Goal: Task Accomplishment & Management: Manage account settings

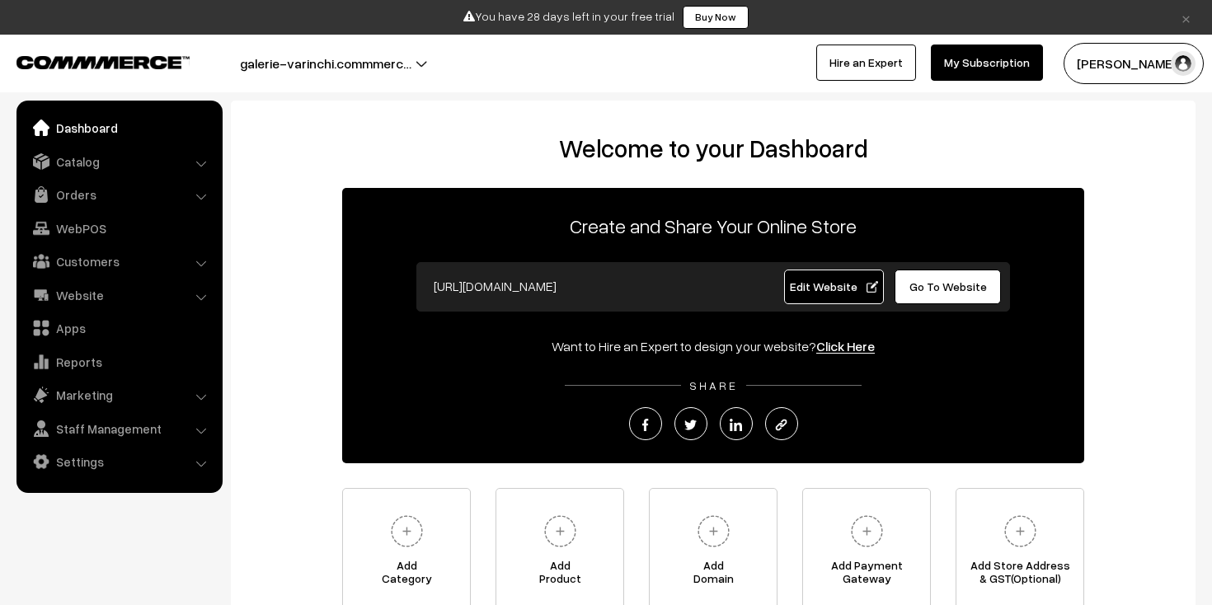
click at [131, 54] on link at bounding box center [88, 61] width 144 height 20
click at [157, 402] on link "Marketing" at bounding box center [119, 395] width 196 height 30
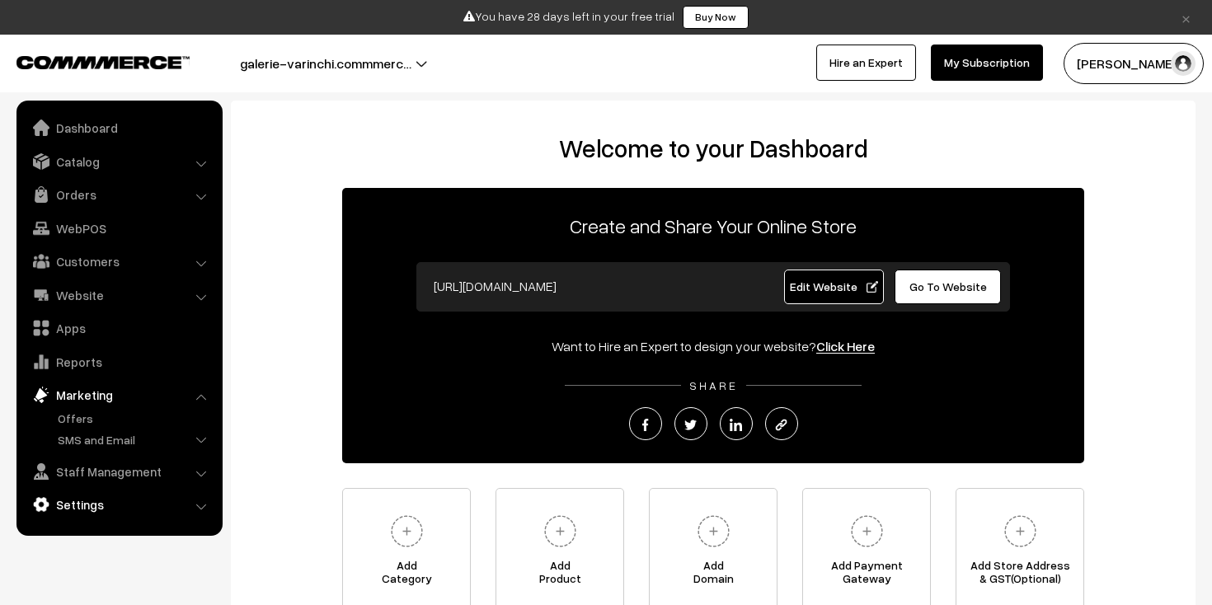
click at [190, 504] on link "Settings" at bounding box center [119, 505] width 196 height 30
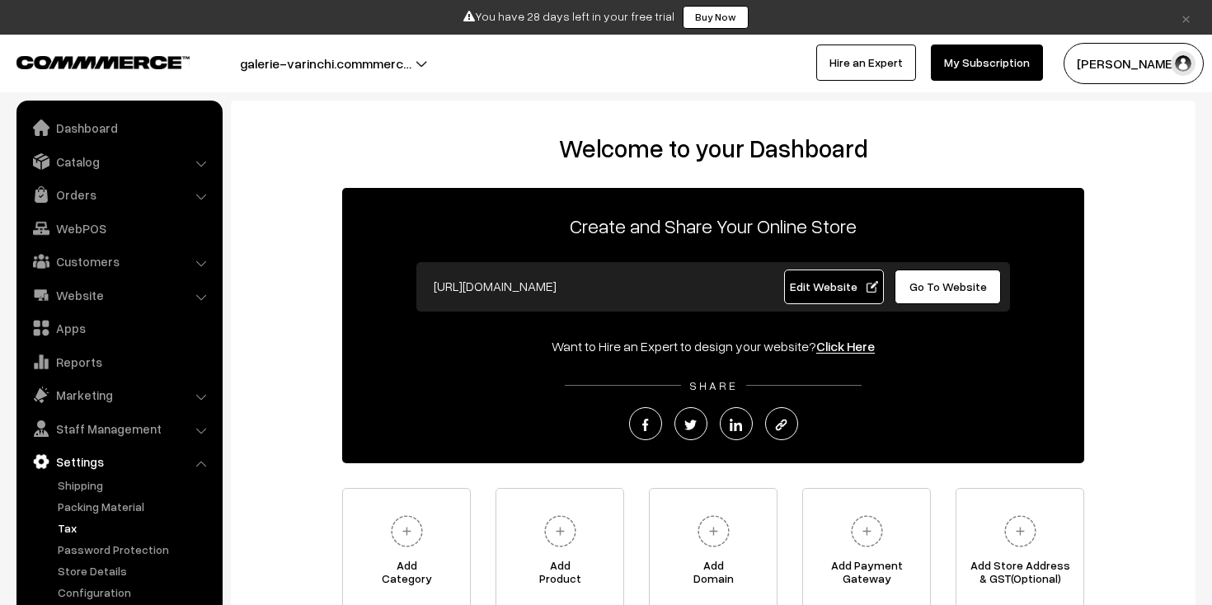
click at [80, 530] on link "Tax" at bounding box center [135, 527] width 163 height 17
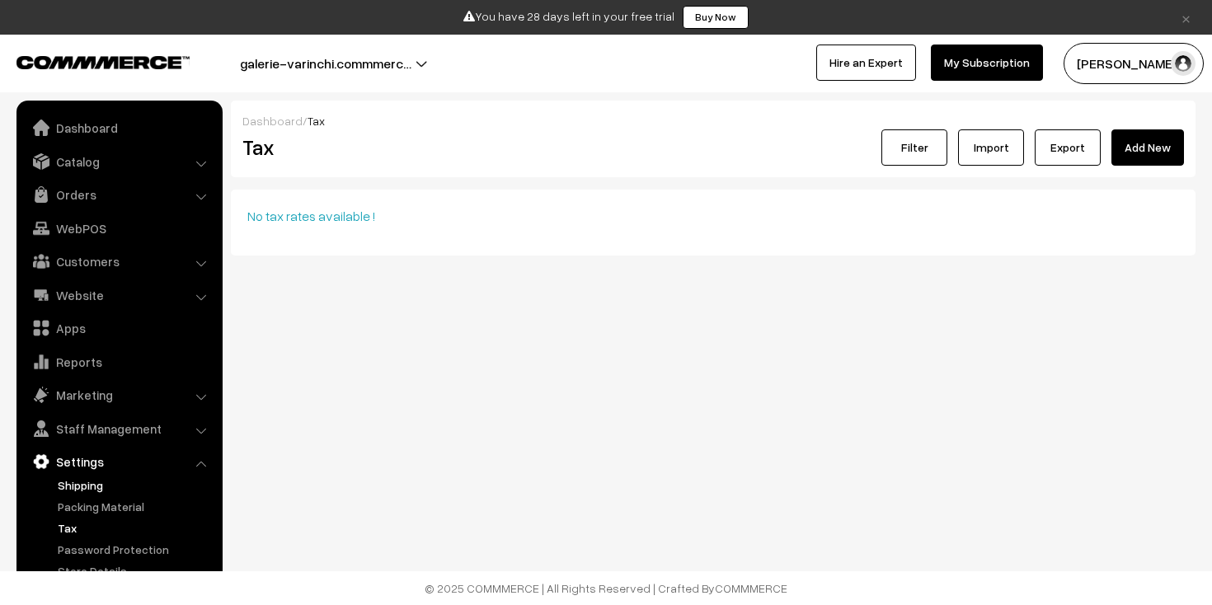
click at [88, 484] on link "Shipping" at bounding box center [135, 485] width 163 height 17
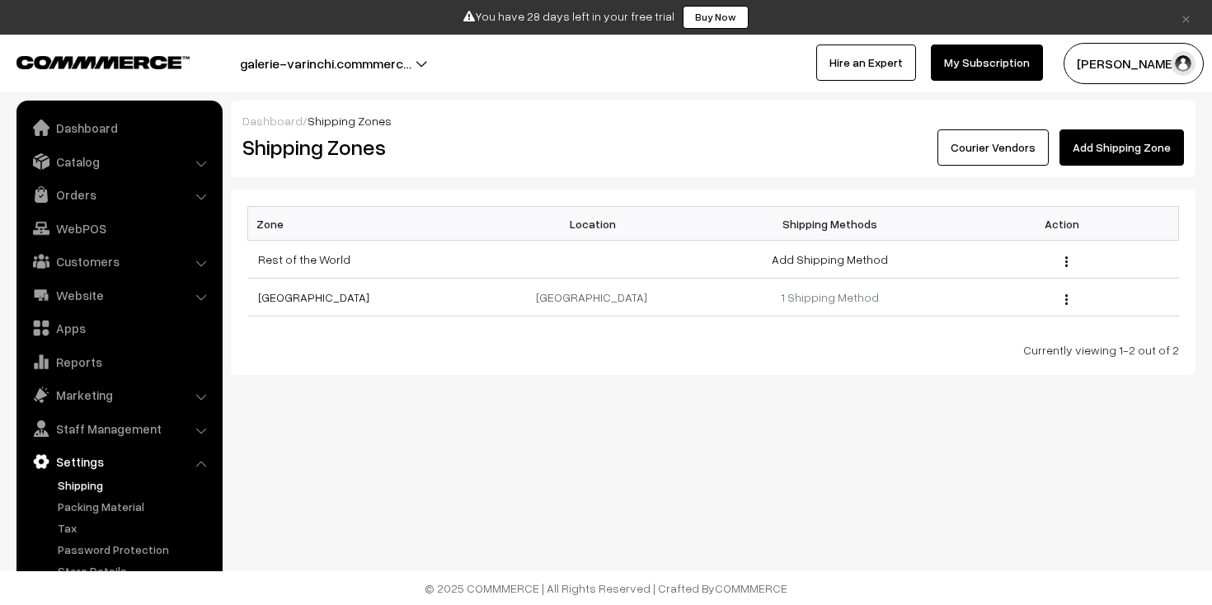
click at [1024, 158] on link "Courier Vendors" at bounding box center [992, 147] width 111 height 36
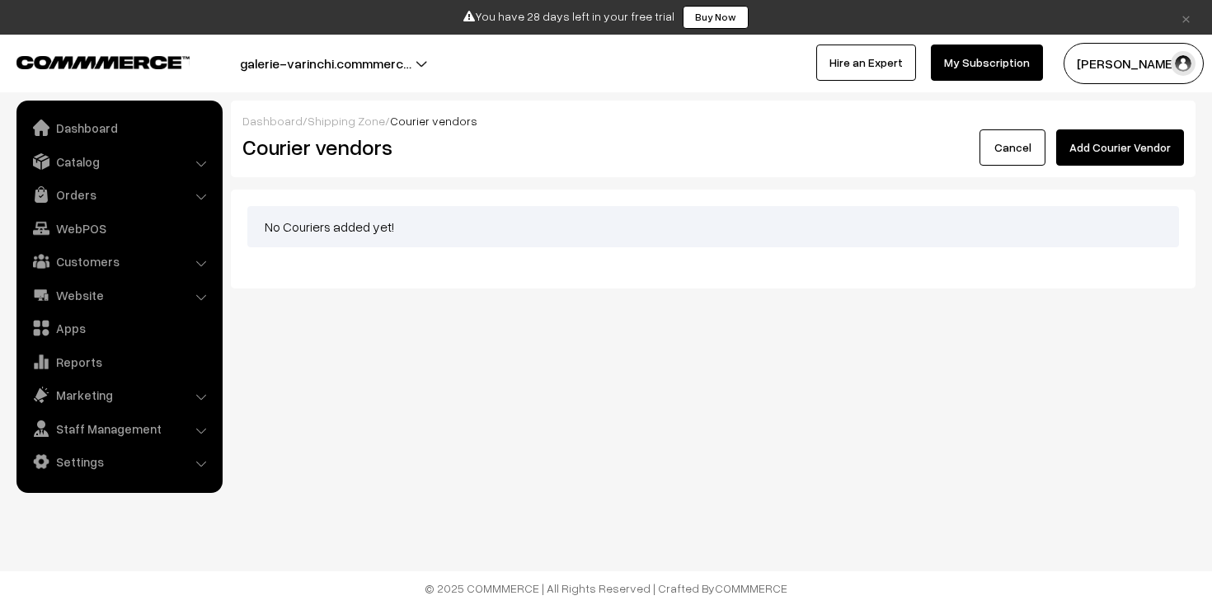
click at [1097, 145] on button "Add Courier Vendor" at bounding box center [1120, 147] width 128 height 36
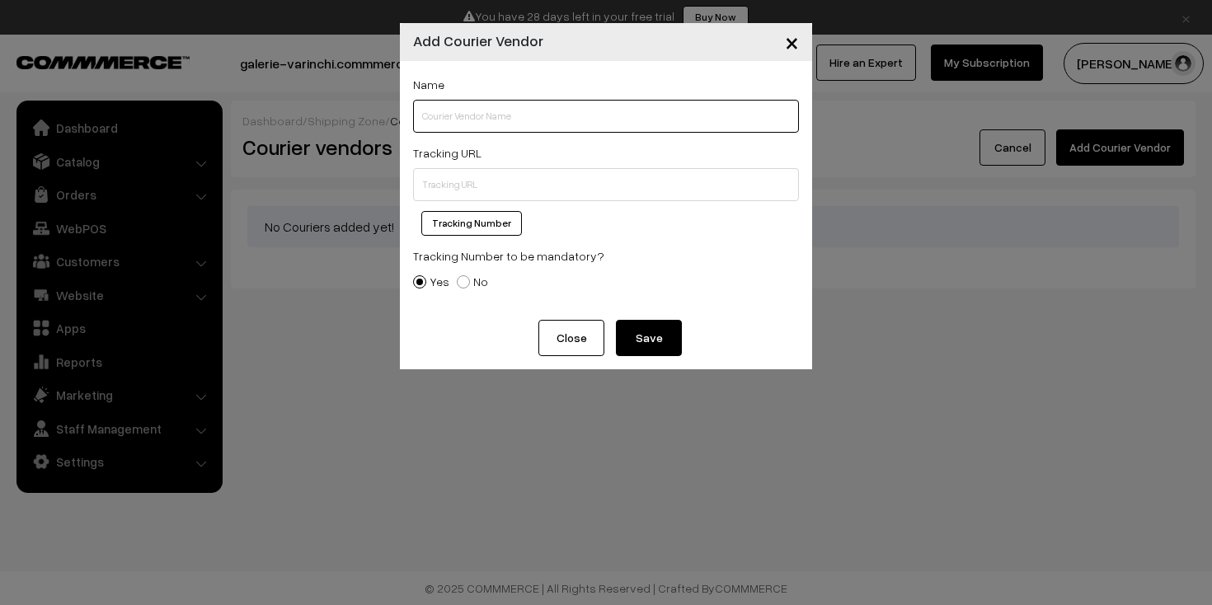
click at [505, 113] on input "text" at bounding box center [606, 116] width 386 height 33
click at [488, 116] on input "text" at bounding box center [606, 116] width 386 height 33
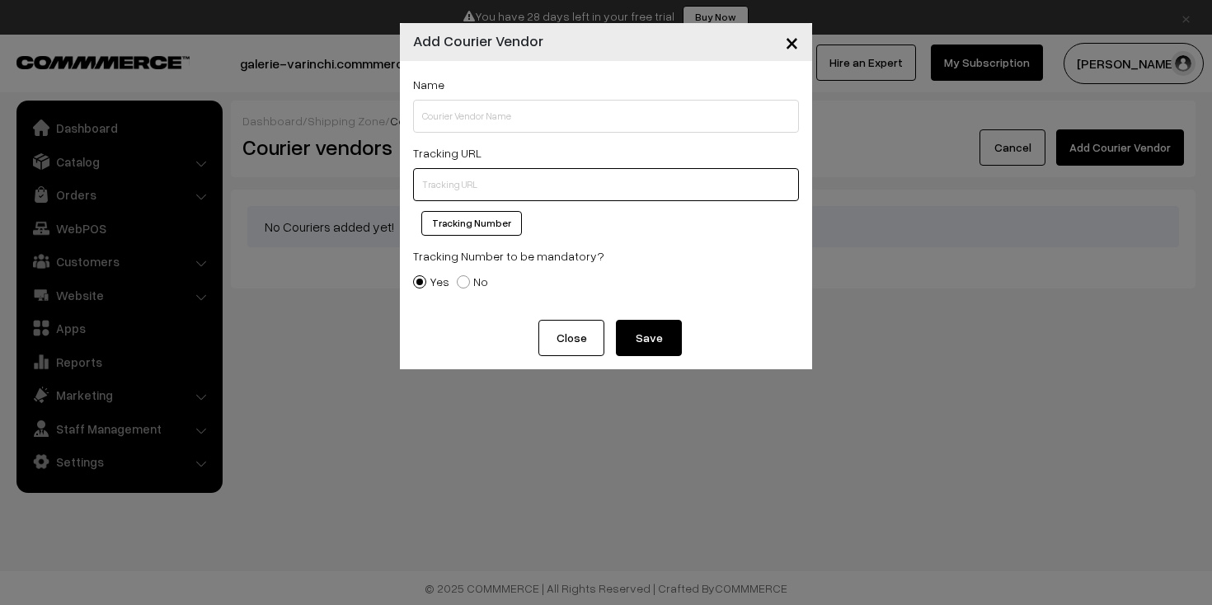
click at [477, 184] on input "text" at bounding box center [606, 184] width 386 height 33
click at [570, 339] on button "Close" at bounding box center [571, 338] width 66 height 36
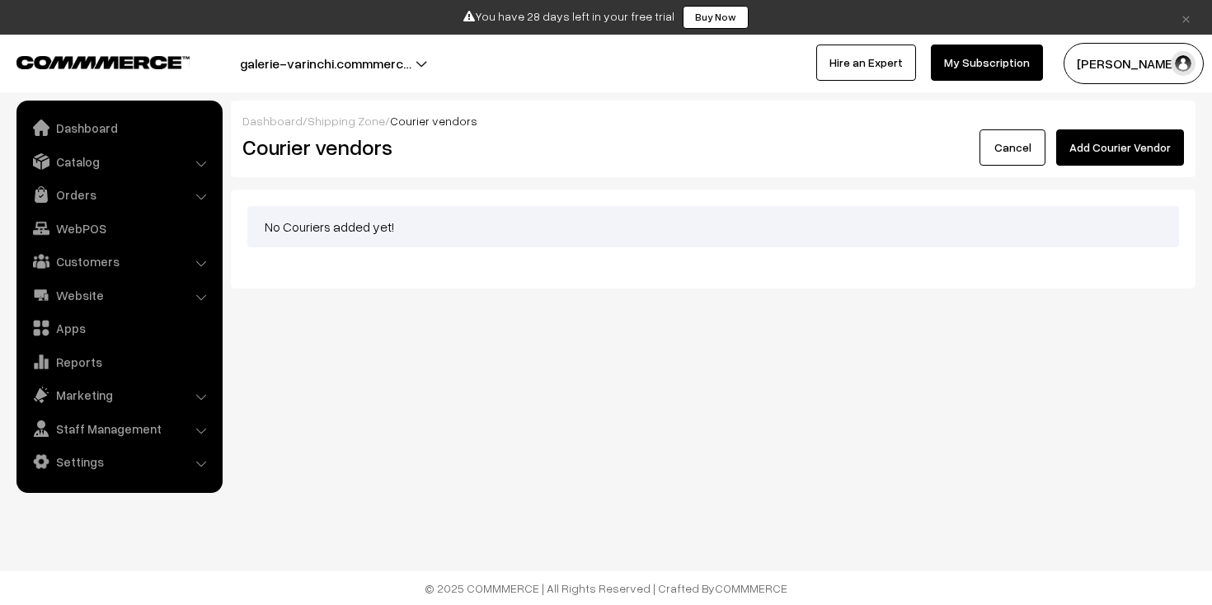
click at [717, 21] on link "Buy Now" at bounding box center [716, 17] width 66 height 23
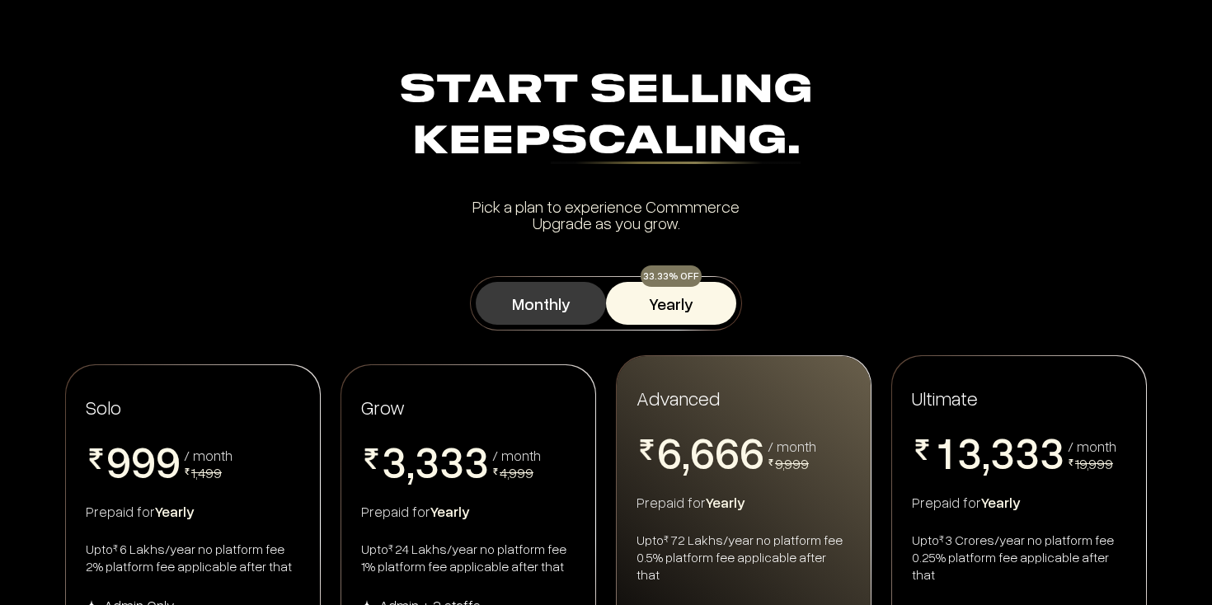
click at [592, 305] on button "Monthly" at bounding box center [541, 303] width 130 height 43
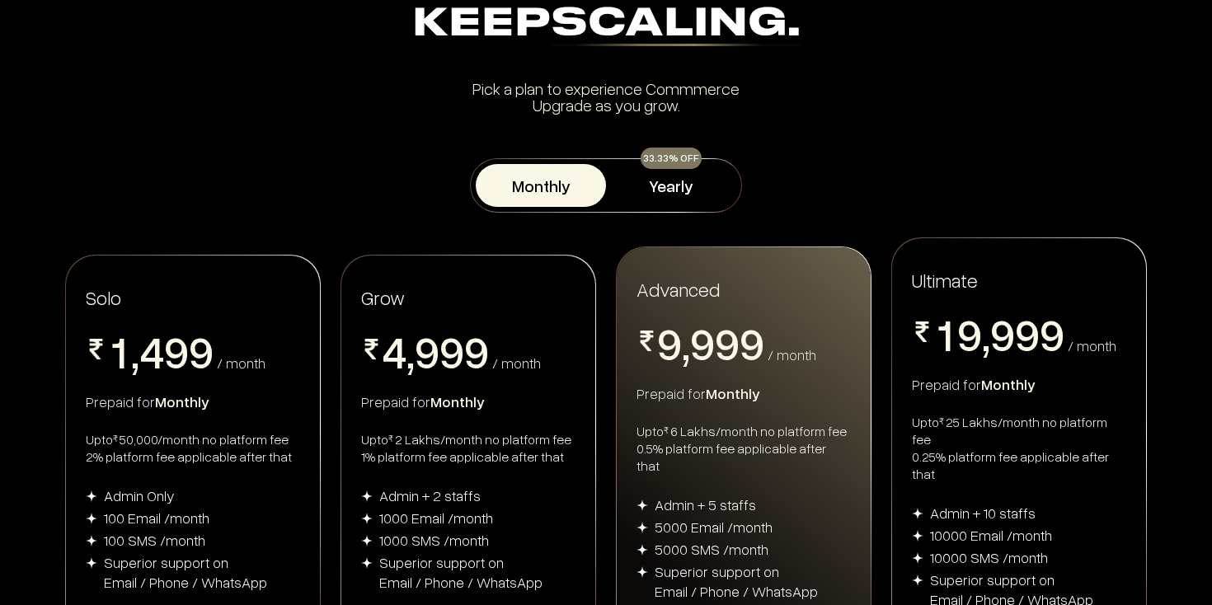
scroll to position [183, 0]
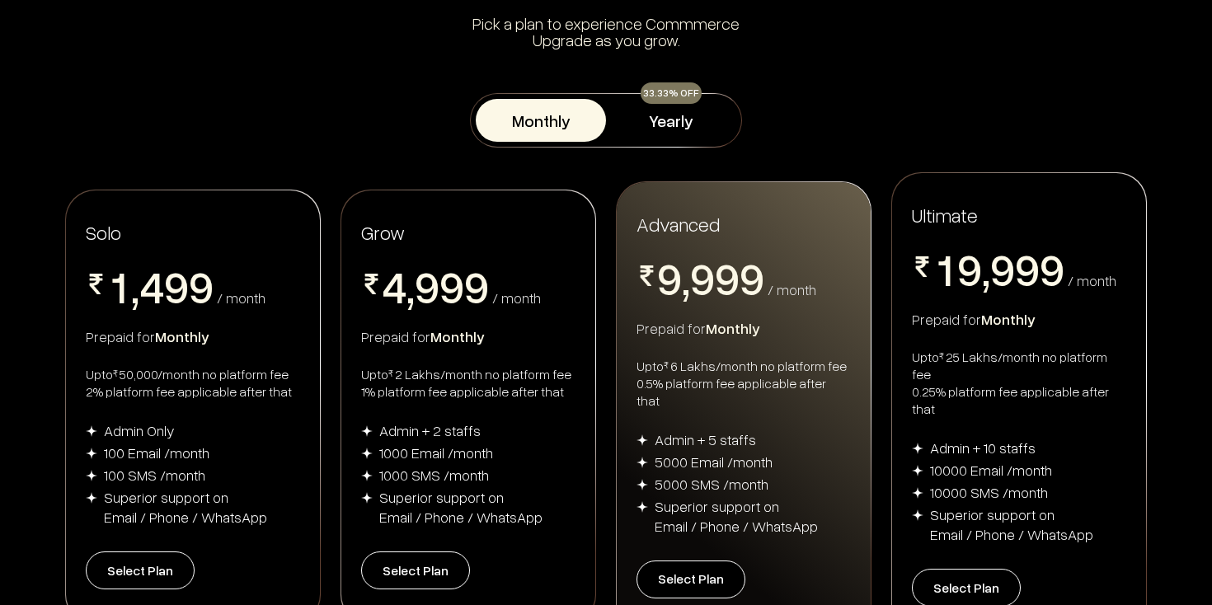
click at [572, 120] on button "Monthly" at bounding box center [541, 120] width 130 height 43
click at [648, 117] on button "Yearly" at bounding box center [671, 120] width 130 height 43
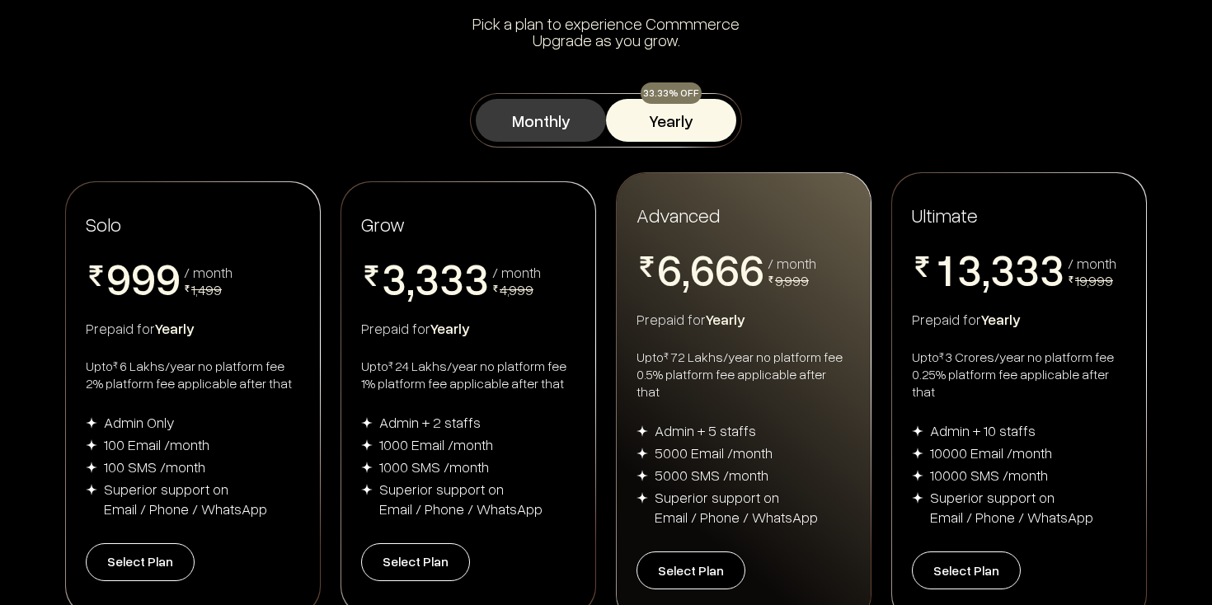
click at [559, 133] on button "Monthly" at bounding box center [541, 120] width 130 height 43
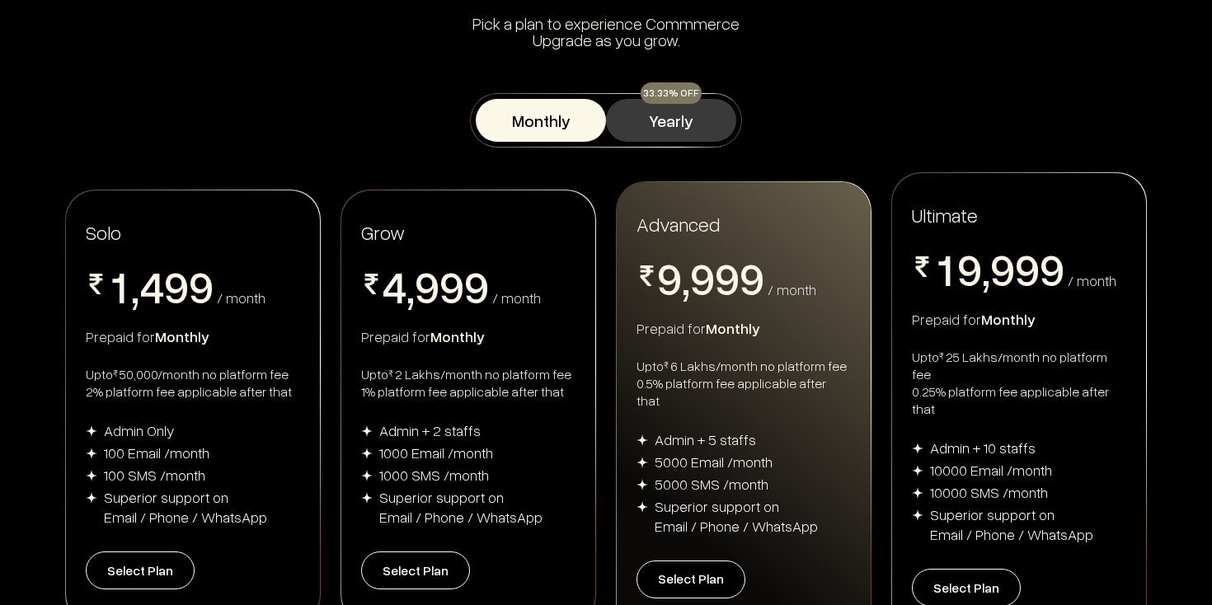
click at [660, 128] on button "Yearly" at bounding box center [671, 120] width 130 height 43
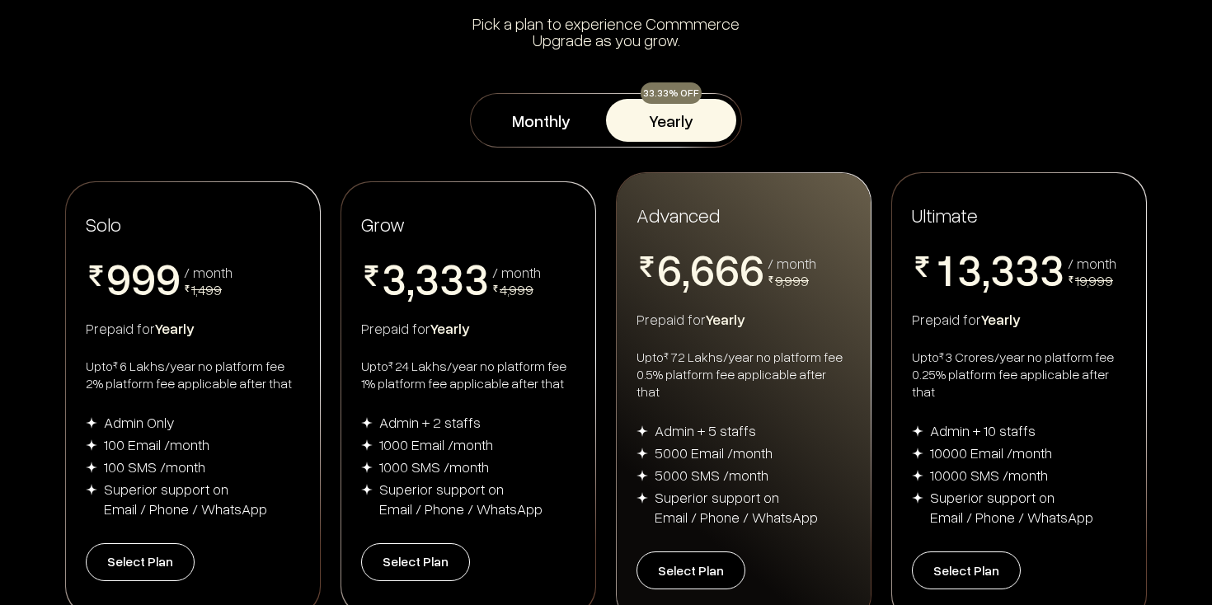
click at [169, 327] on span "Yearly" at bounding box center [175, 328] width 40 height 18
